Goal: Information Seeking & Learning: Learn about a topic

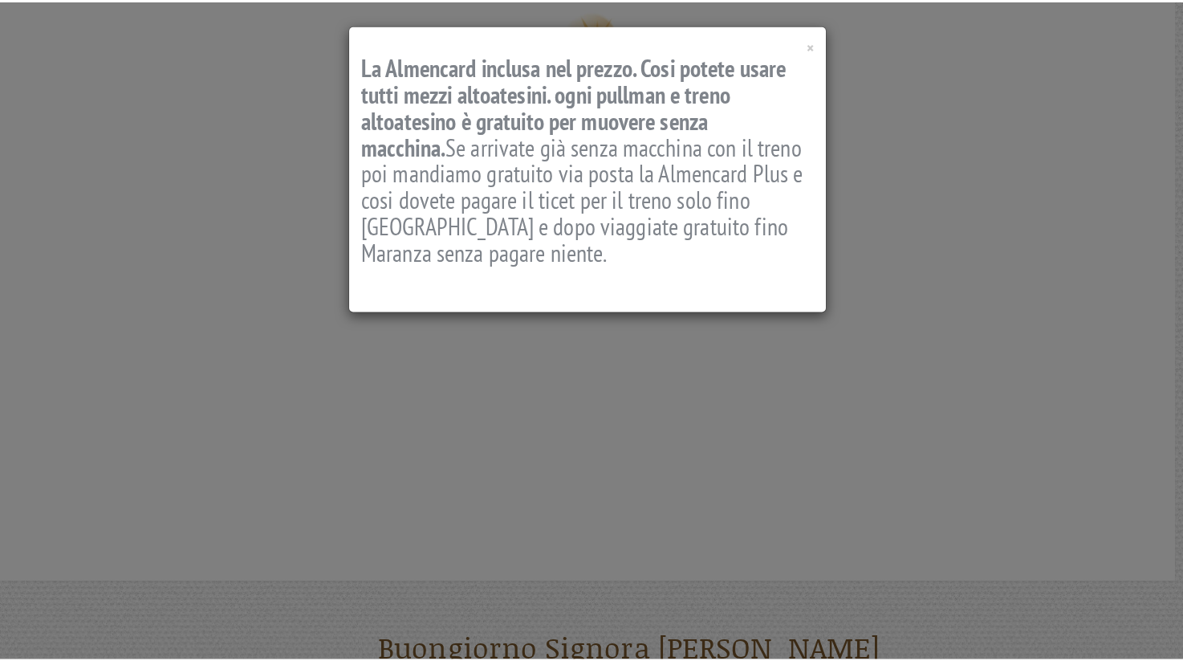
scroll to position [947, 0]
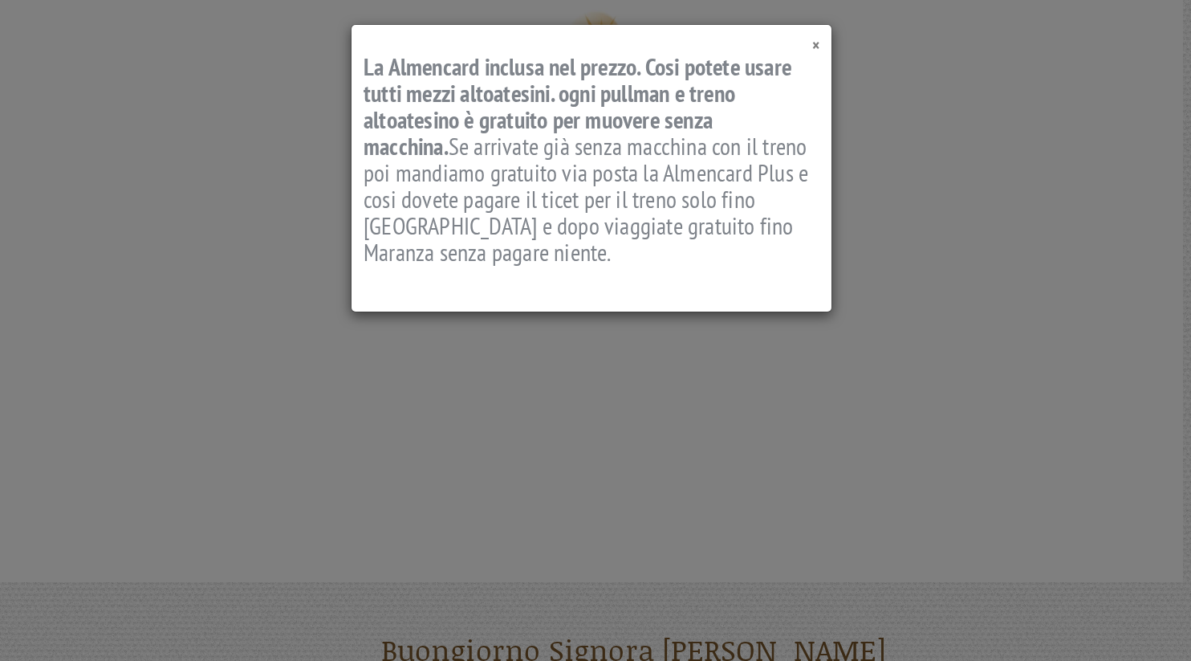
click at [817, 42] on span "×" at bounding box center [815, 46] width 7 height 22
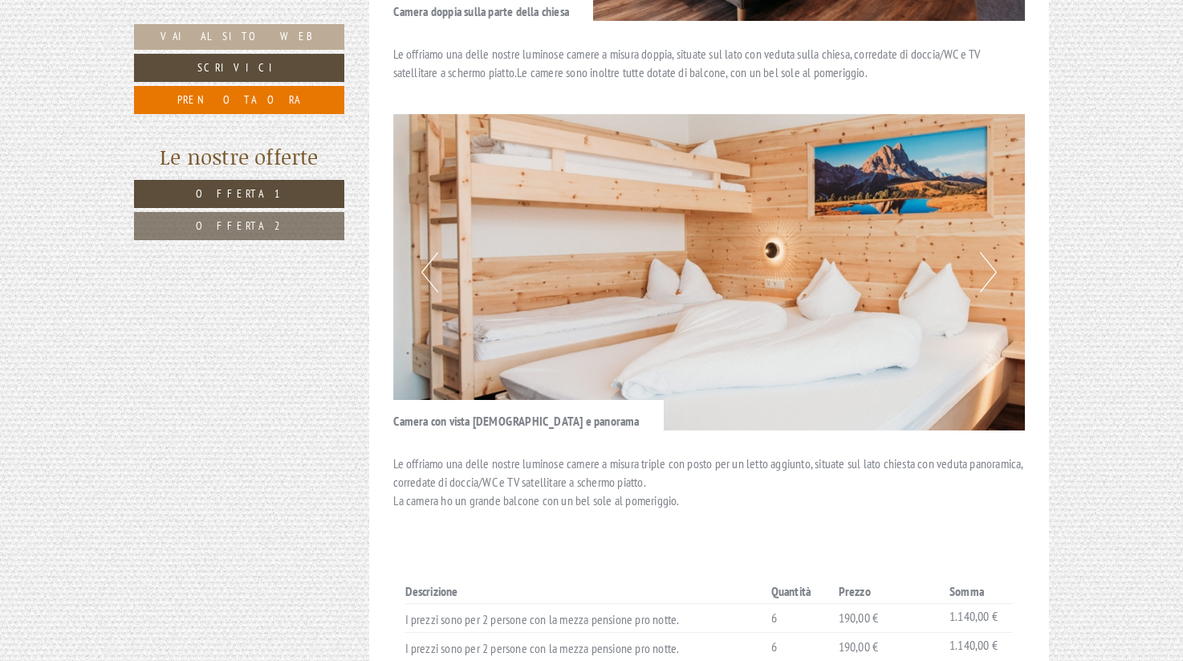
scroll to position [1805, 0]
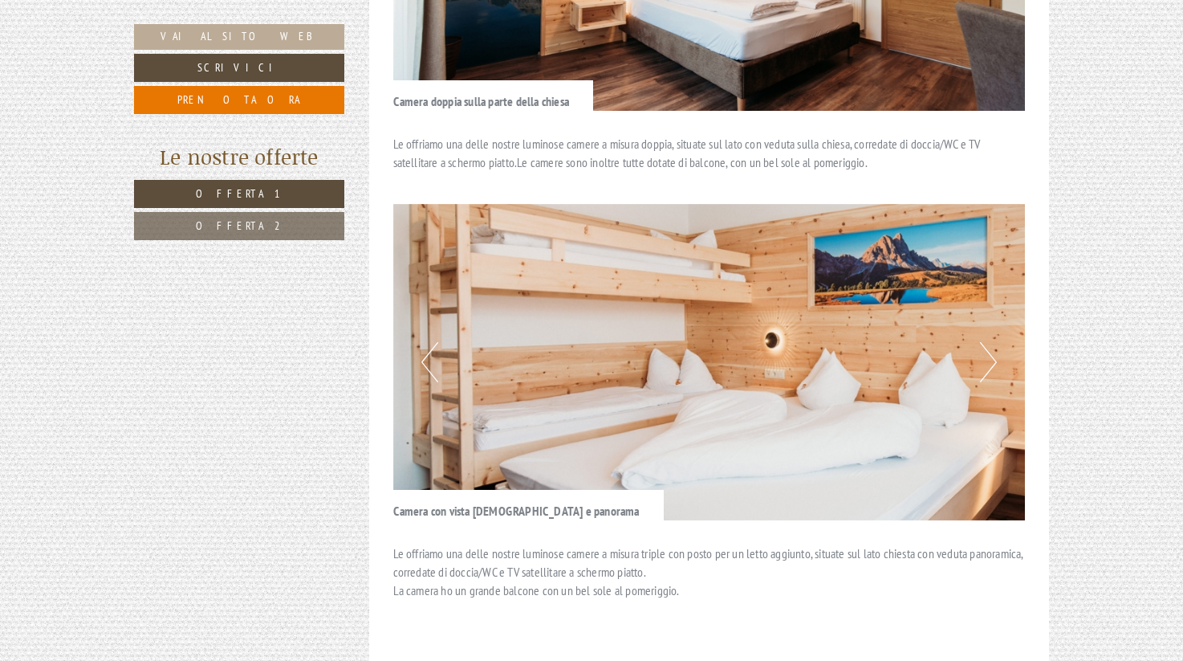
click at [981, 275] on div "Previous Next" at bounding box center [709, 362] width 633 height 316
click at [988, 342] on button "Next" at bounding box center [988, 362] width 17 height 40
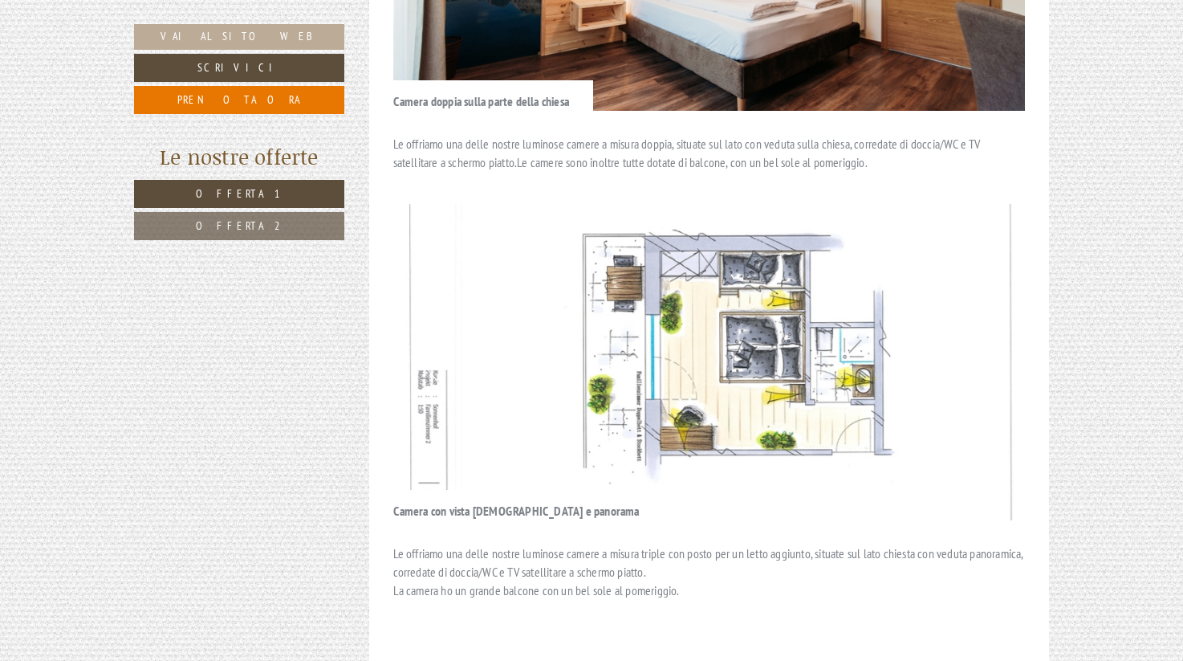
click at [987, 342] on button "Next" at bounding box center [988, 362] width 17 height 40
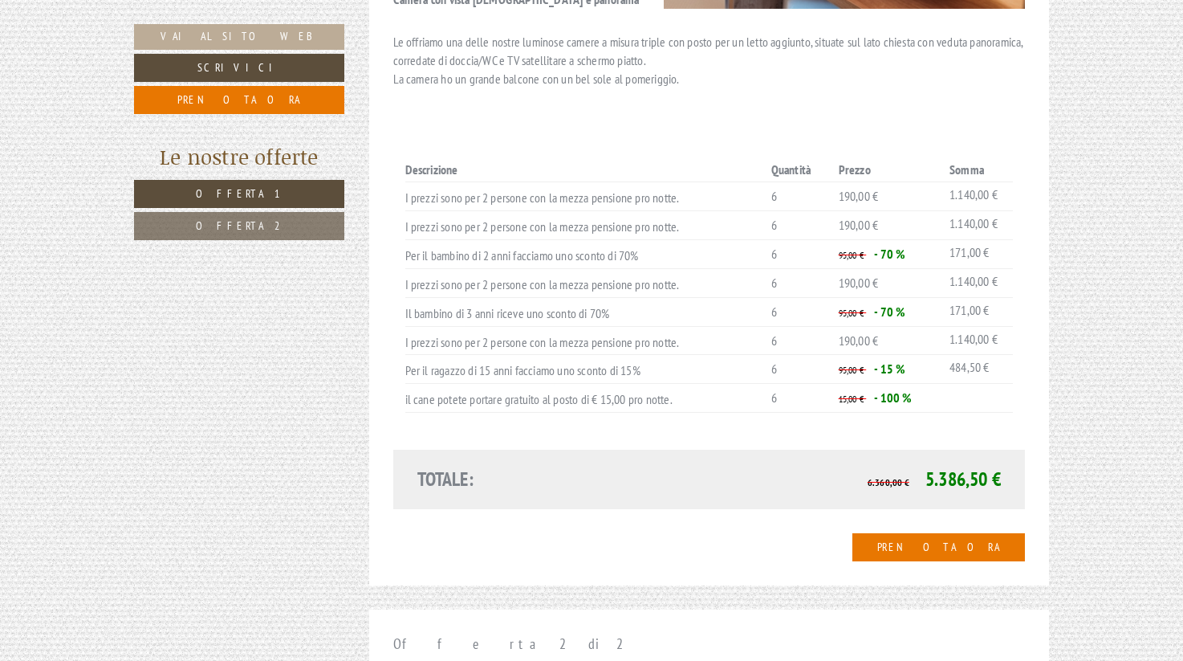
scroll to position [2306, 0]
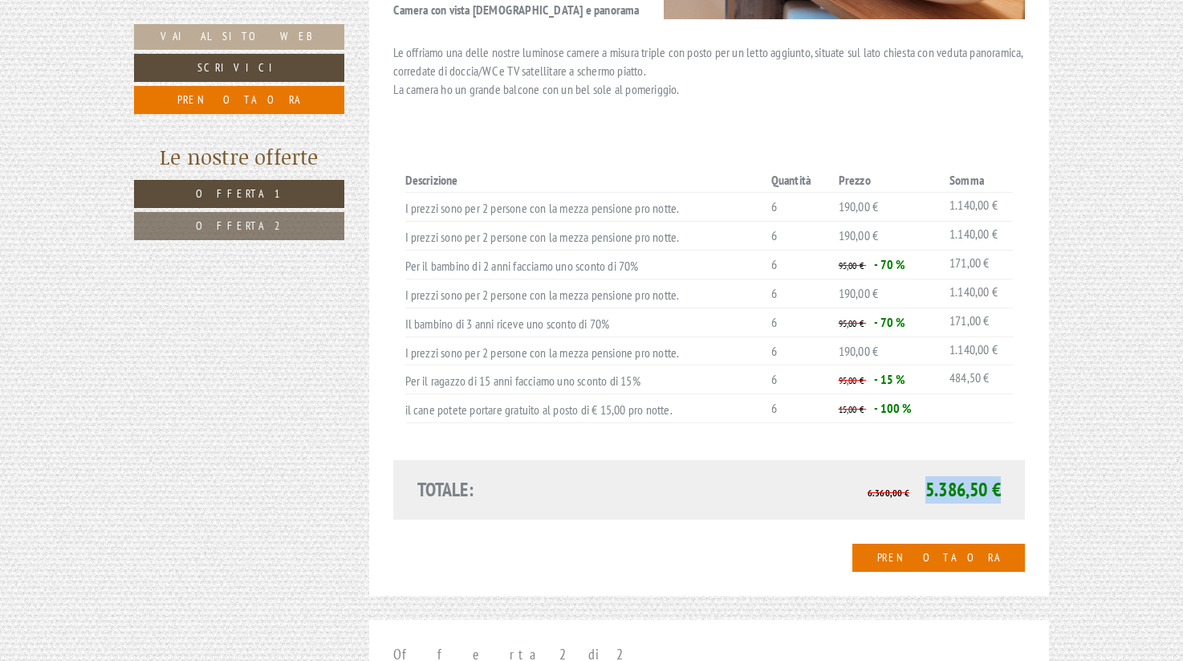
drag, startPoint x: 927, startPoint y: 386, endPoint x: 1004, endPoint y: 389, distance: 77.1
click at [998, 477] on span "5.386,50 €" at bounding box center [963, 489] width 75 height 25
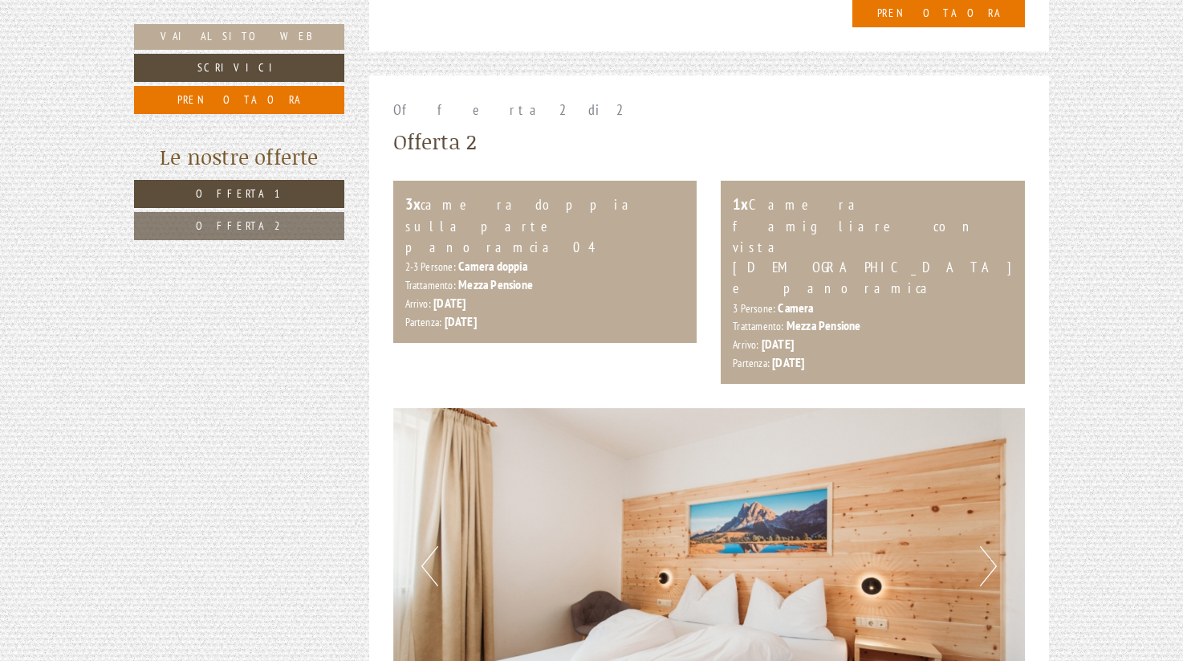
scroll to position [2853, 0]
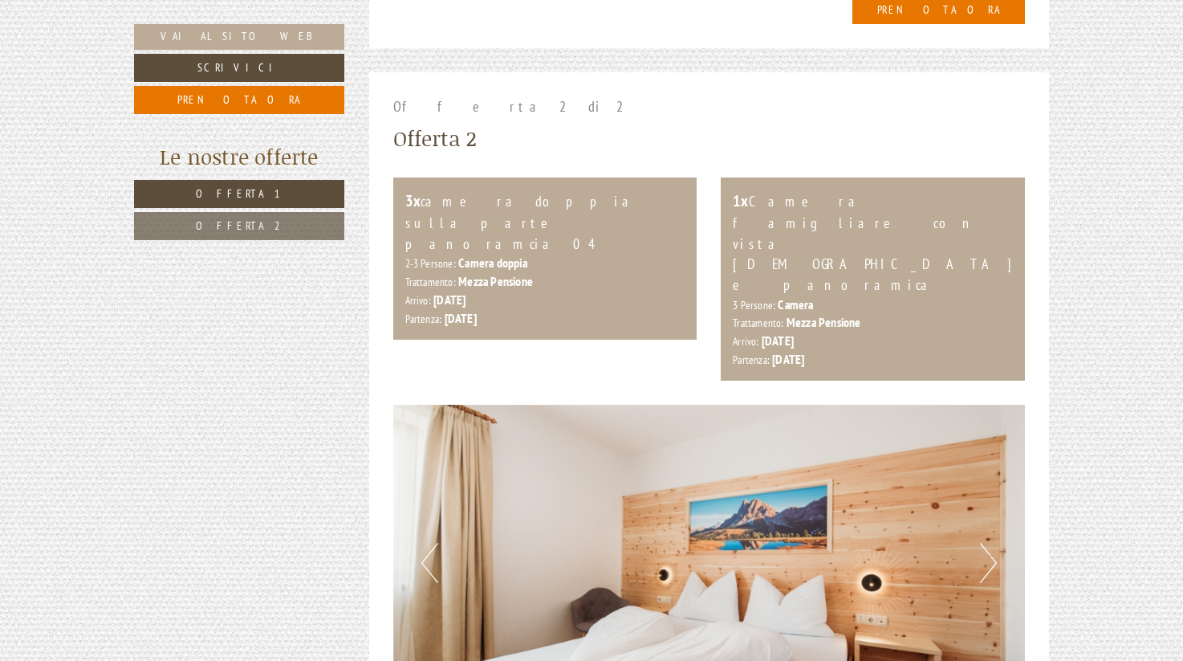
click at [980, 543] on button "Next" at bounding box center [988, 563] width 17 height 40
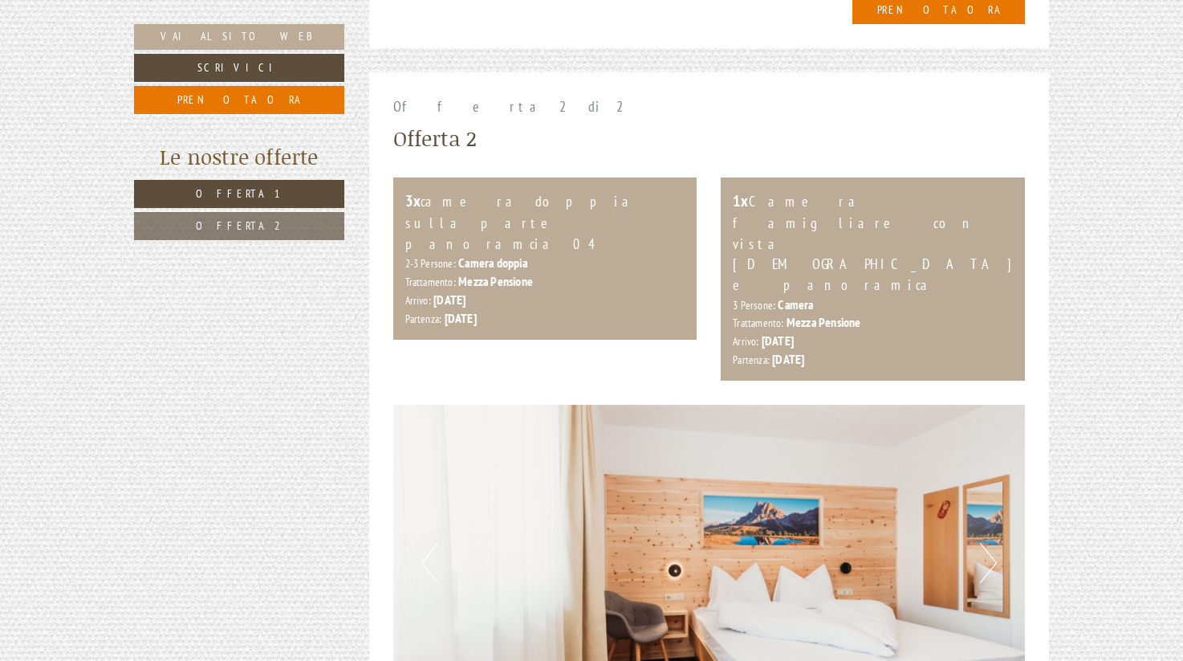
click at [983, 543] on button "Next" at bounding box center [988, 563] width 17 height 40
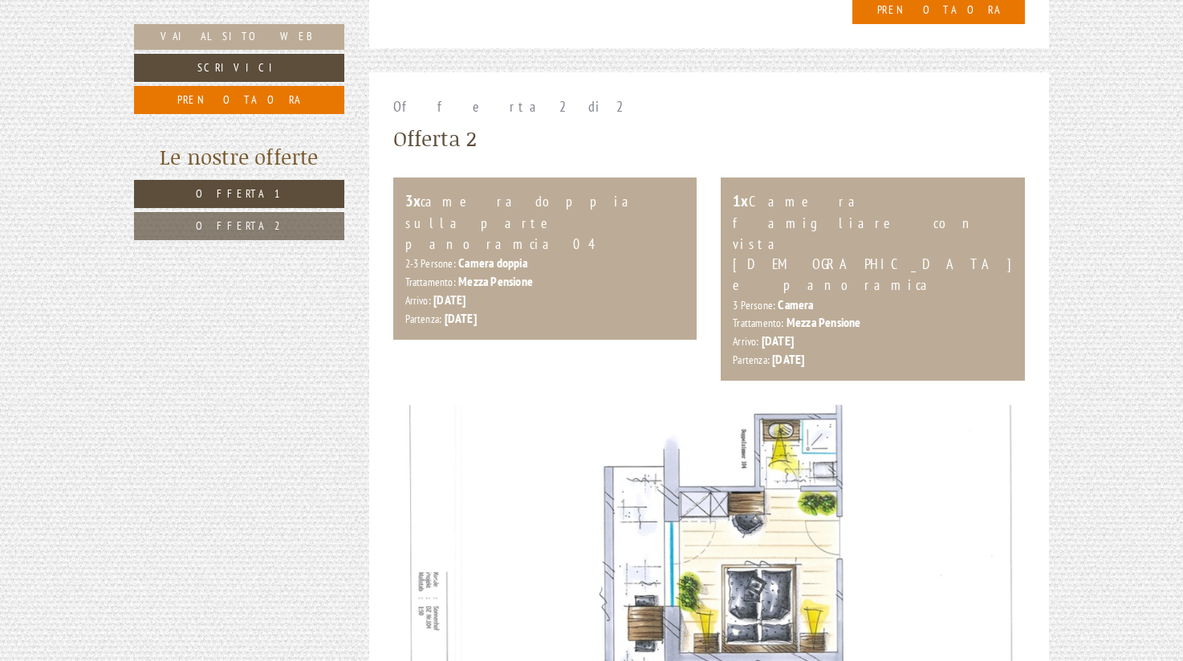
click at [983, 543] on button "Next" at bounding box center [988, 563] width 17 height 40
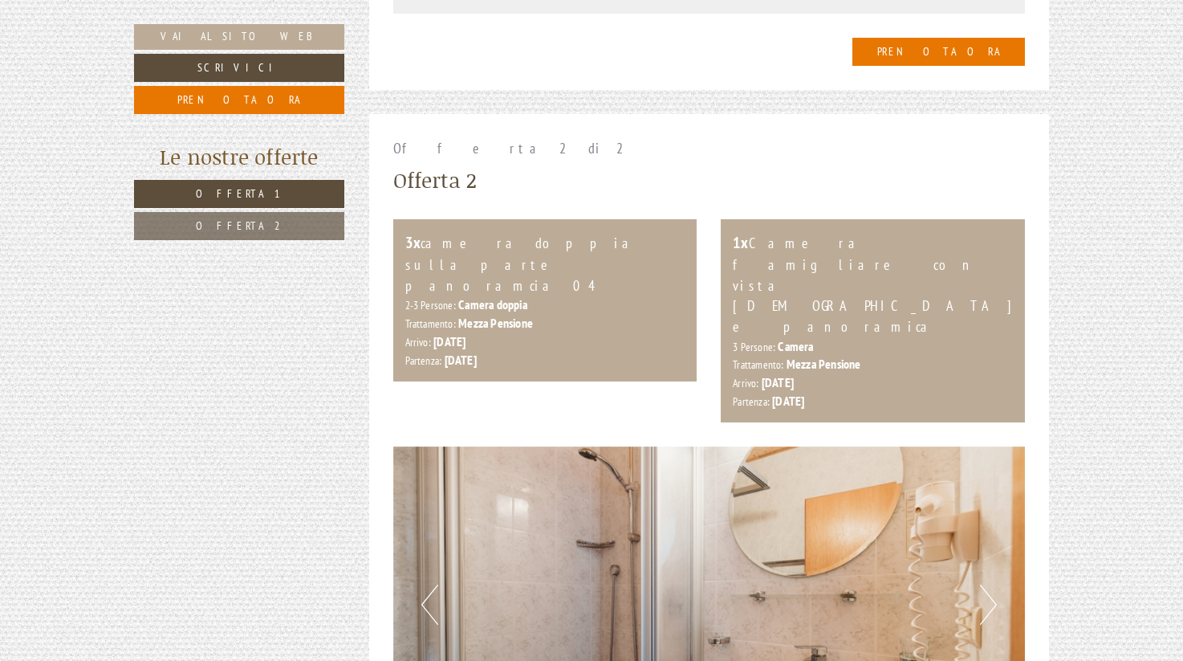
scroll to position [2815, 0]
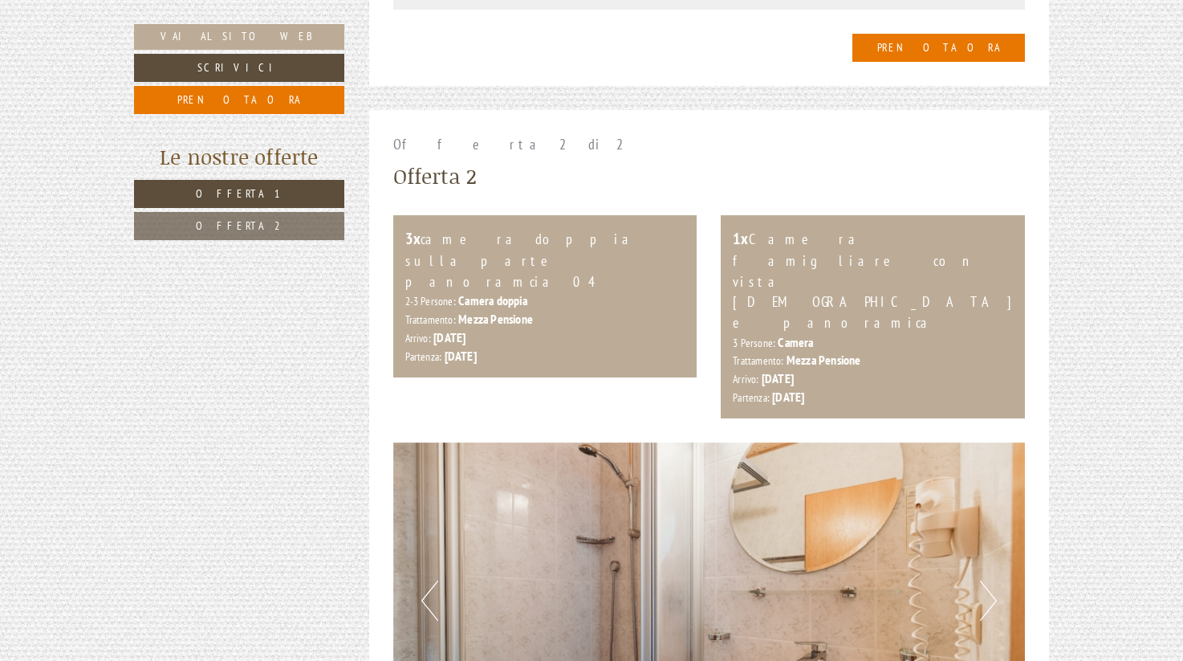
drag, startPoint x: 466, startPoint y: 193, endPoint x: 609, endPoint y: 214, distance: 144.4
click at [609, 328] on div "Arrivo: [DATE] Partenza: [DATE]" at bounding box center [545, 346] width 280 height 37
click at [601, 328] on div "Arrivo: [DATE] Partenza: [DATE]" at bounding box center [545, 346] width 280 height 37
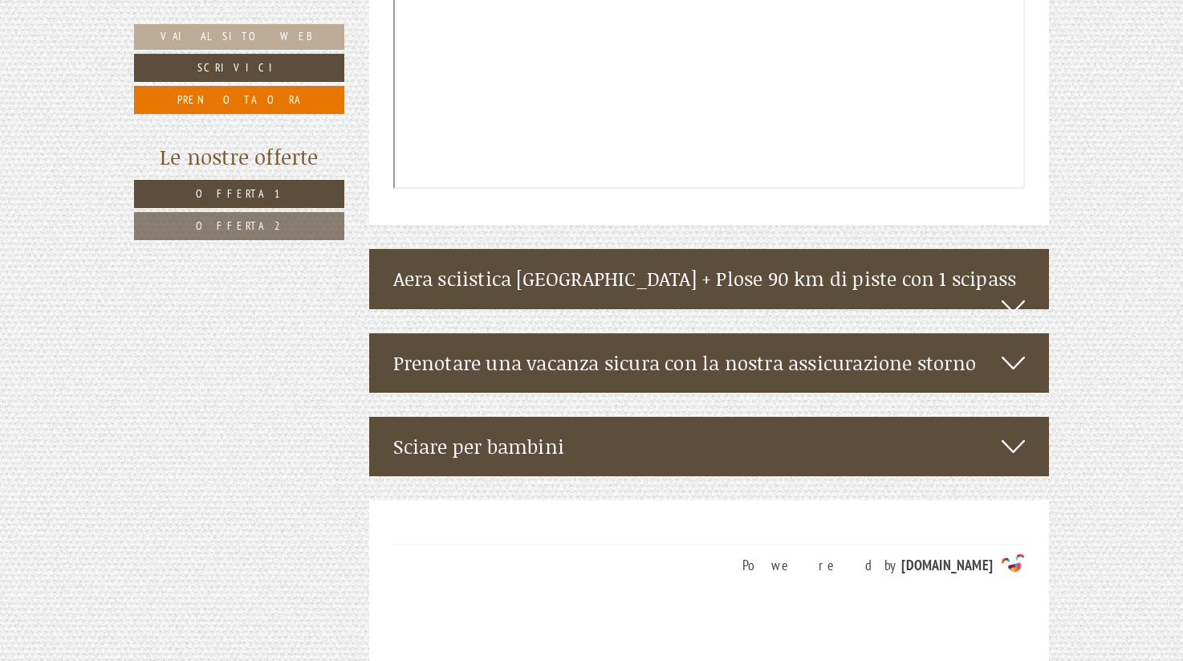
scroll to position [5523, 0]
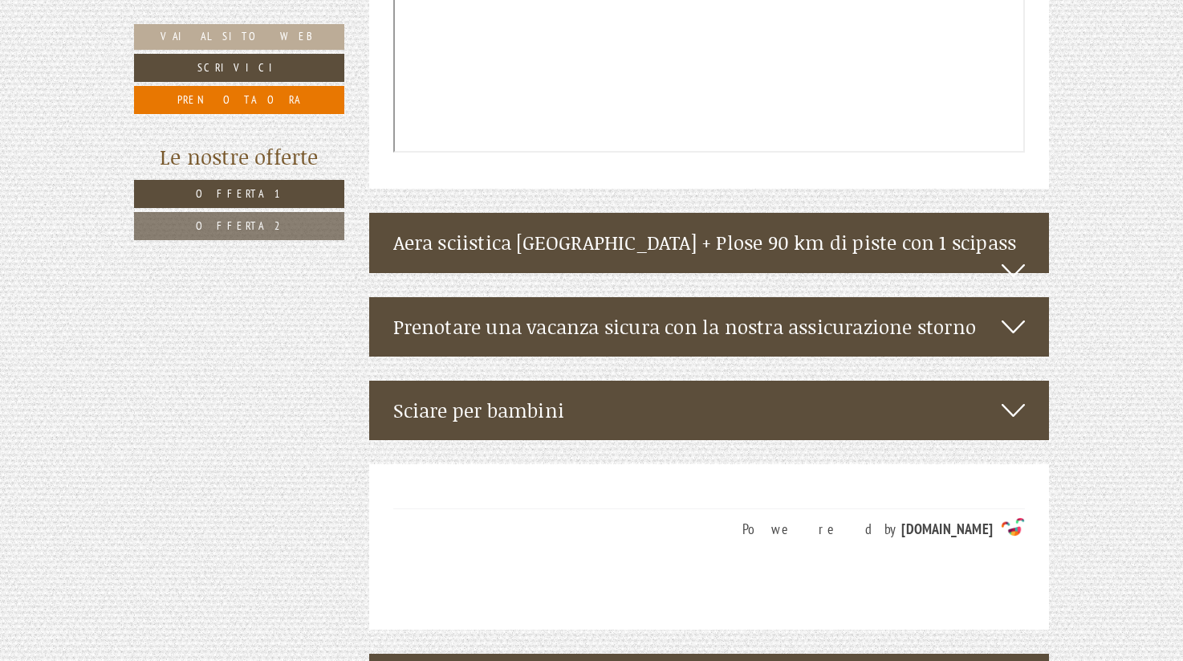
click at [971, 213] on div "Aera sciistica [GEOGRAPHIC_DATA] + Plose 90 km di piste con 1 scipass" at bounding box center [709, 242] width 681 height 59
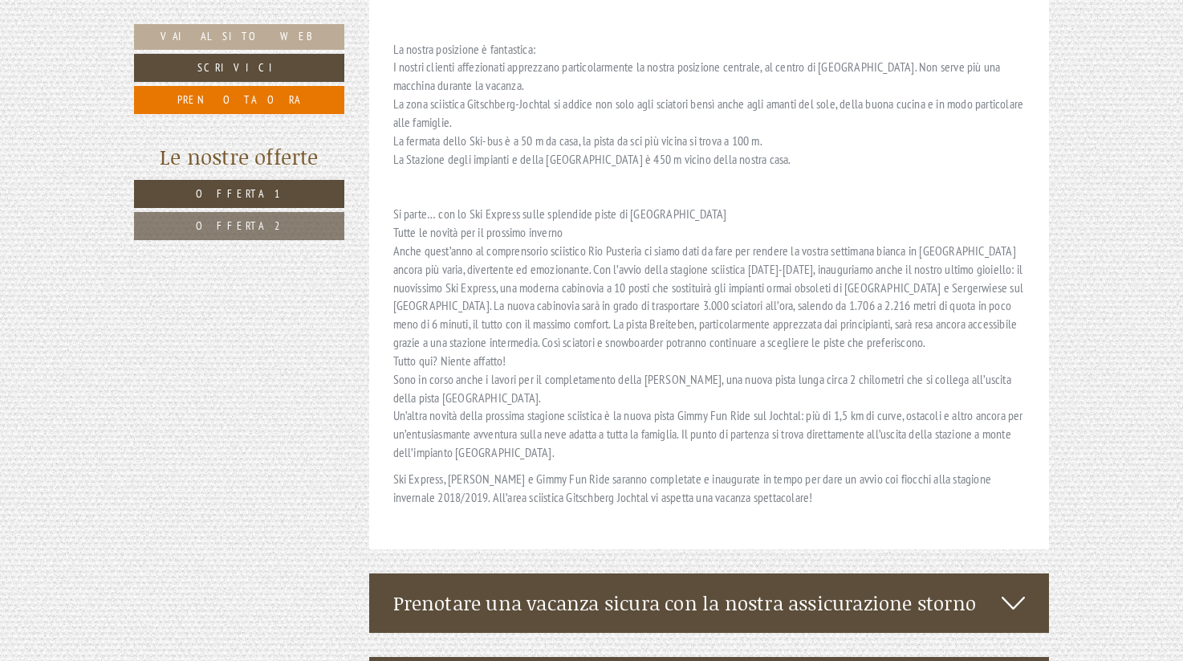
scroll to position [6511, 1]
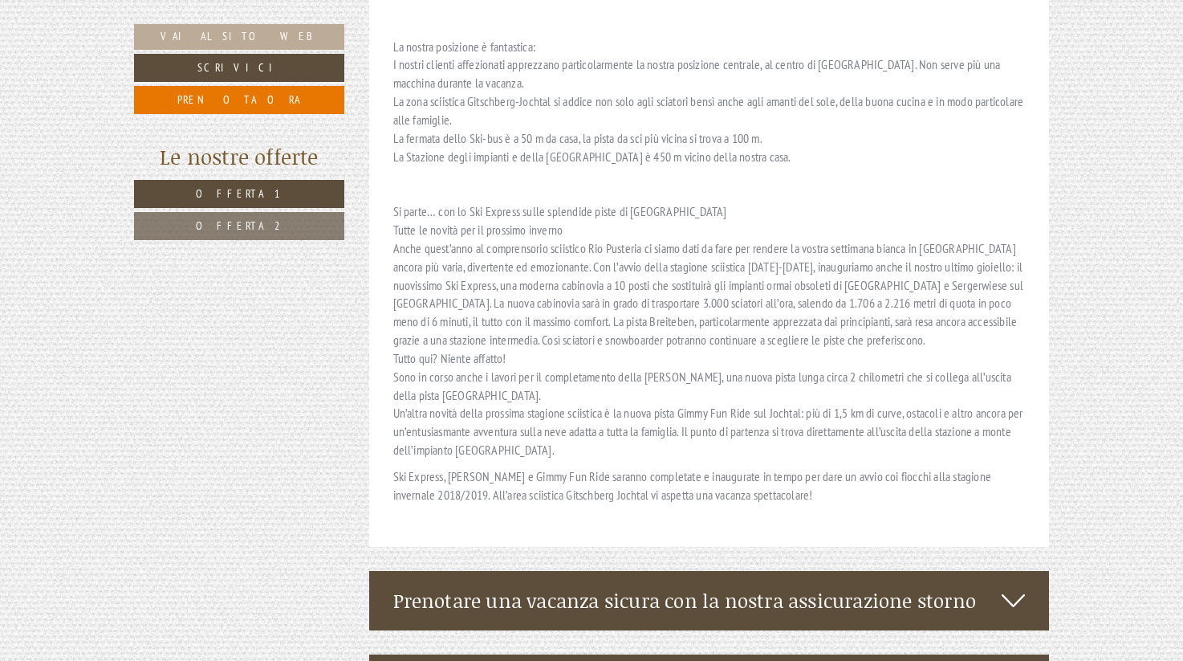
click at [915, 571] on div "Prenotare una vacanza sicura con la nostra assicurazione storno" at bounding box center [709, 600] width 681 height 59
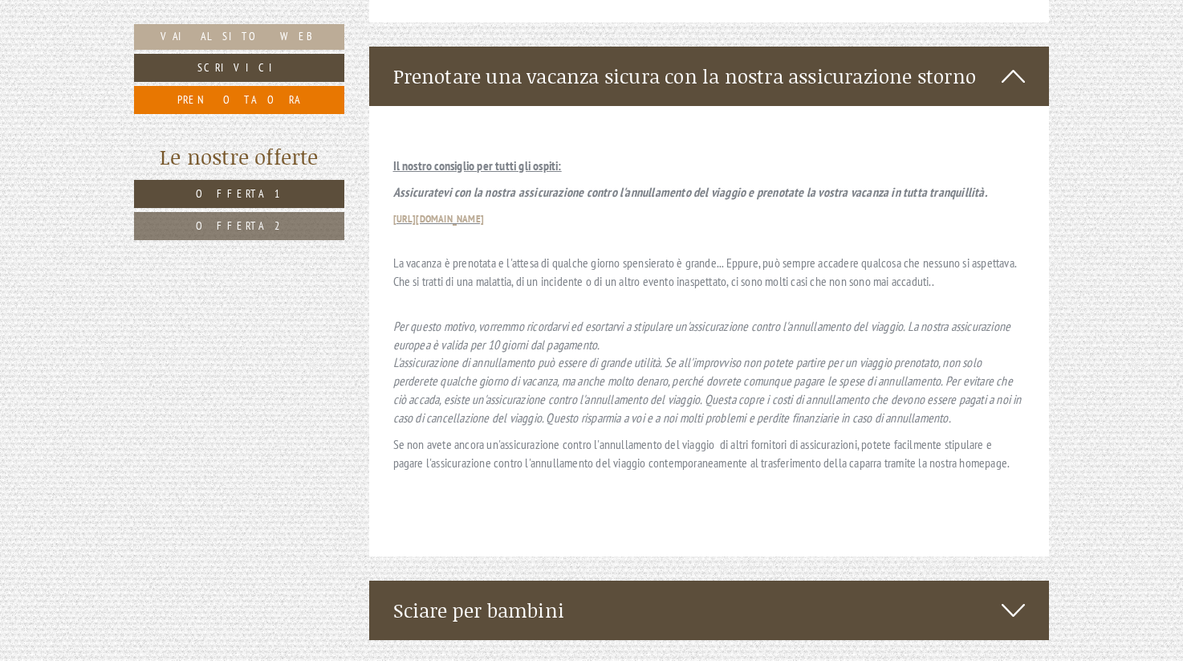
scroll to position [7116, 0]
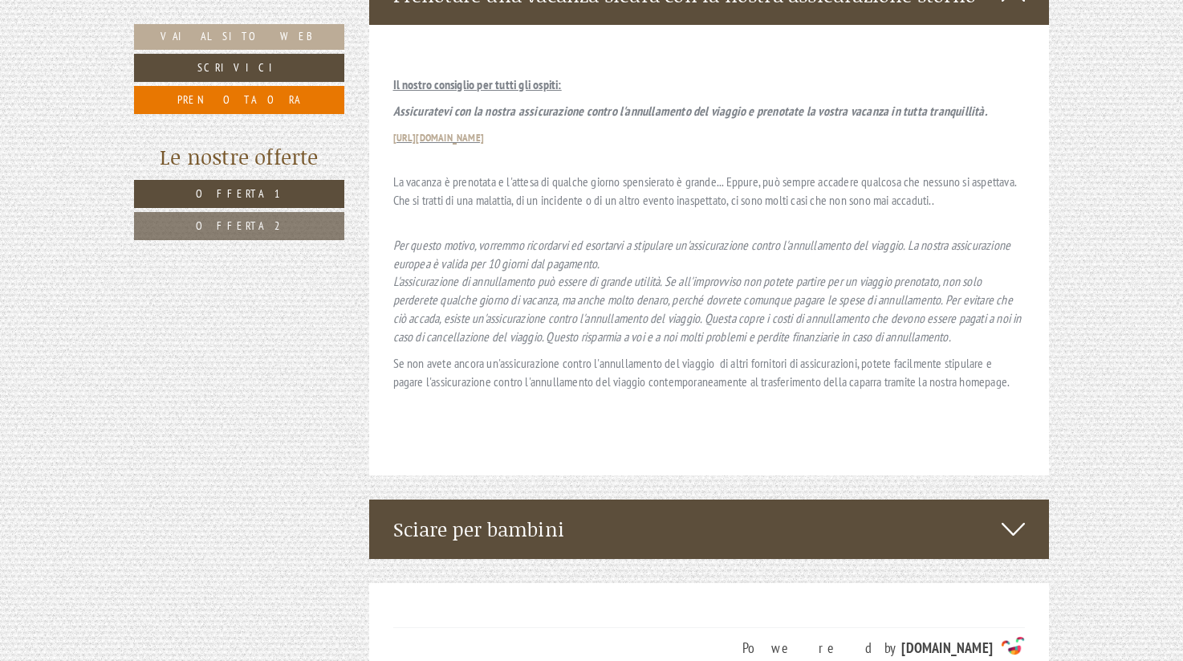
click at [920, 499] on div "Sciare per bambini" at bounding box center [709, 528] width 681 height 59
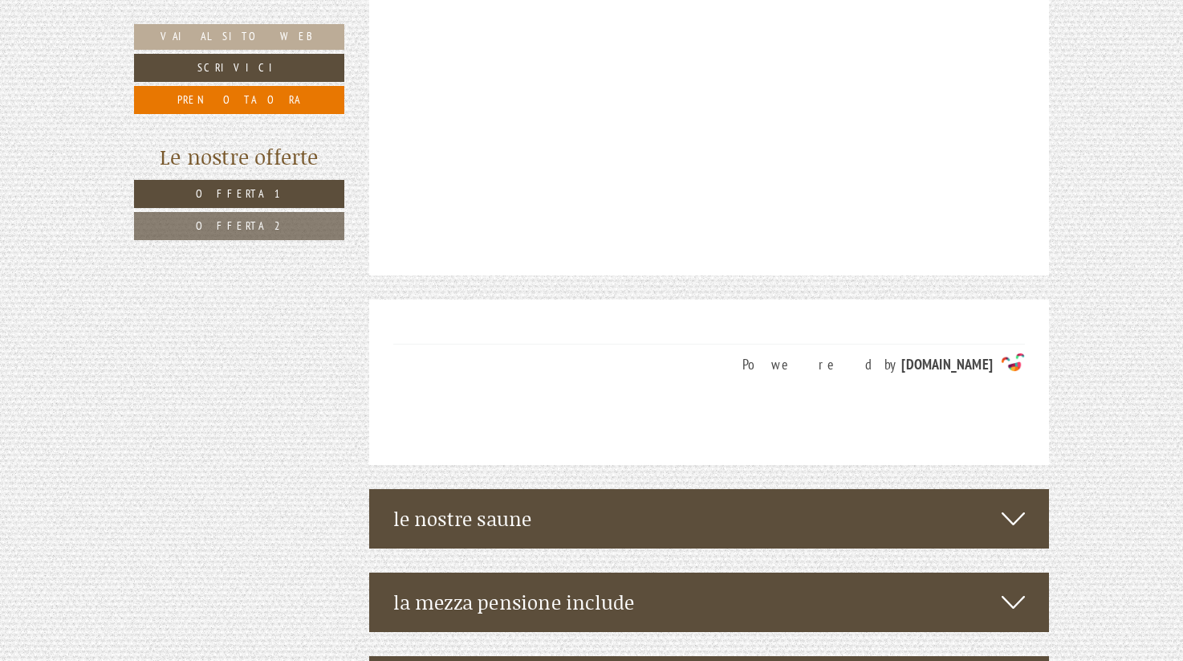
scroll to position [7792, 0]
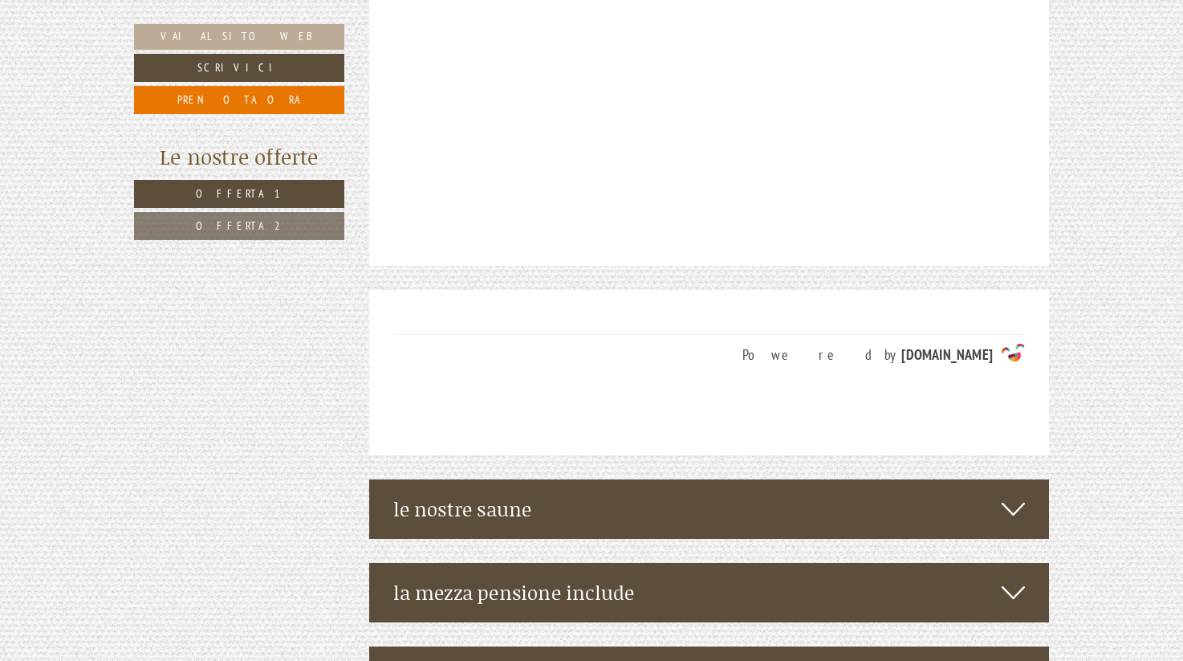
click at [919, 563] on div "la mezza pensione include" at bounding box center [709, 592] width 681 height 59
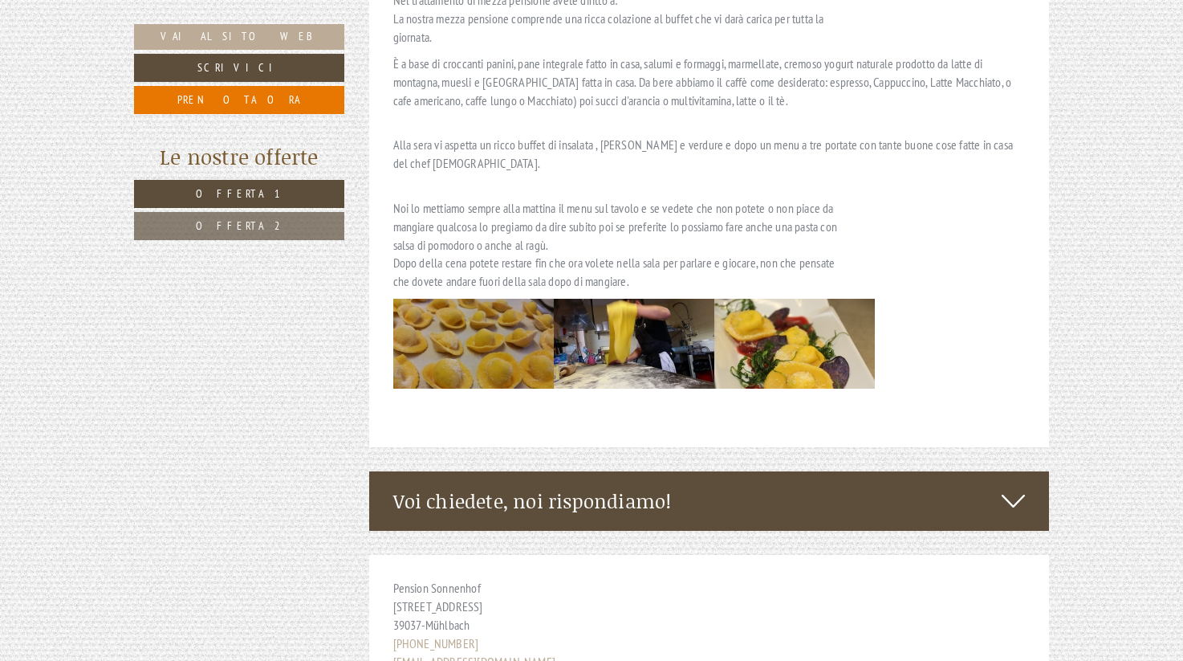
scroll to position [8448, 0]
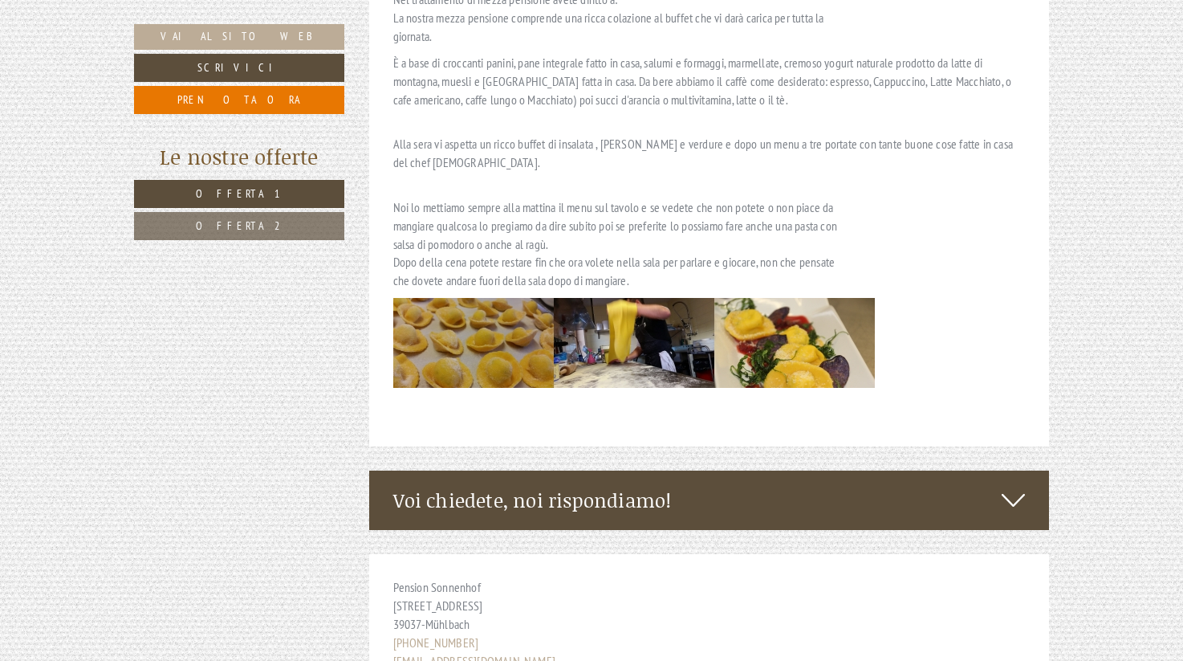
click at [921, 470] on div "Voi chiedete, noi rispondiamo!" at bounding box center [709, 499] width 681 height 59
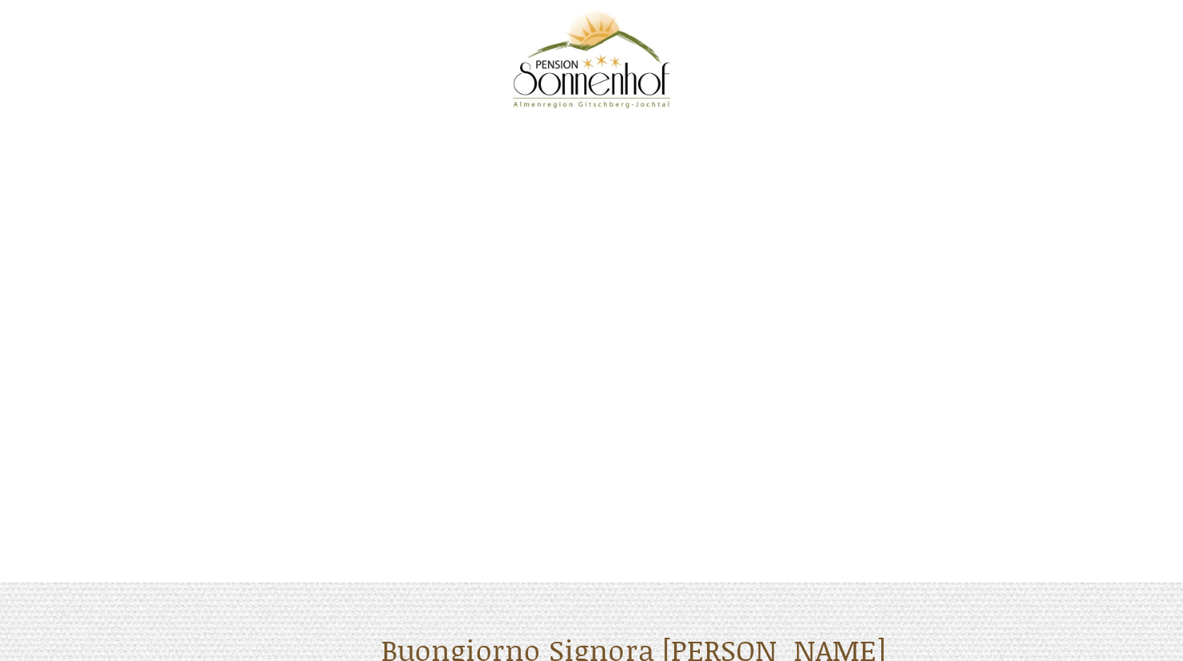
scroll to position [0, 0]
